Goal: Task Accomplishment & Management: Manage account settings

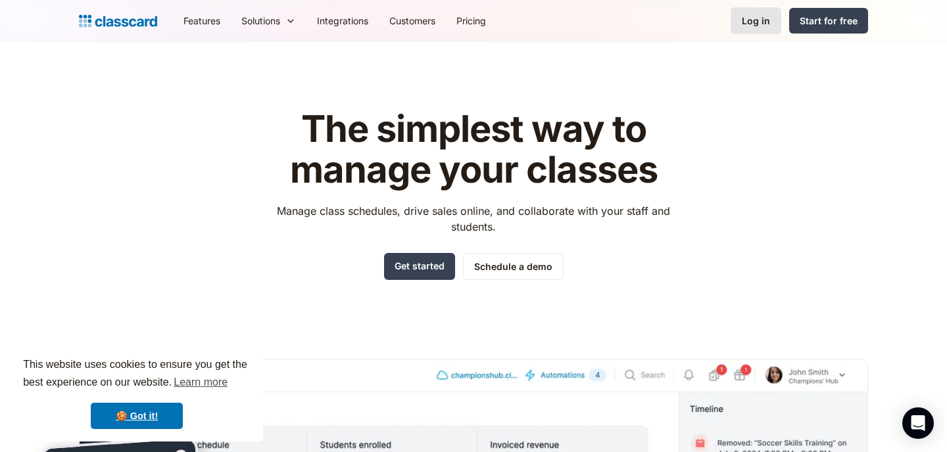
click at [768, 20] on div "Log in" at bounding box center [756, 21] width 28 height 14
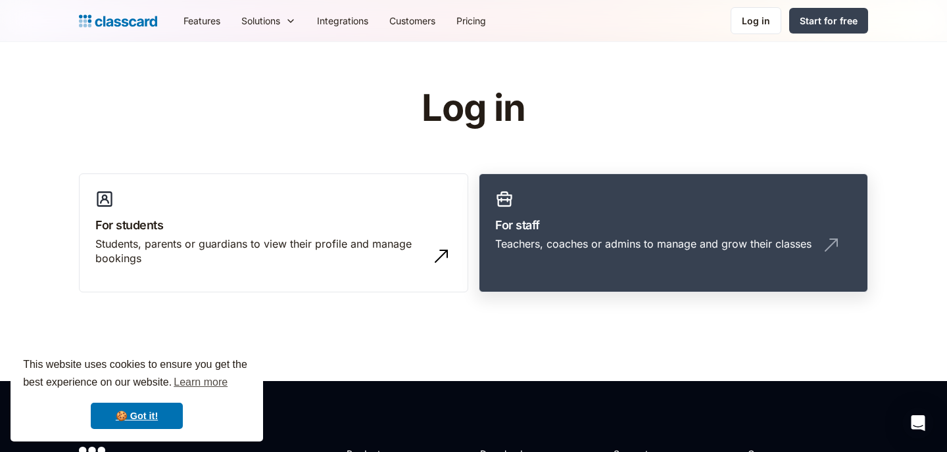
click at [541, 262] on link "For staff Teachers, coaches or admins to manage and grow their classes" at bounding box center [673, 234] width 389 height 120
